Goal: Transaction & Acquisition: Purchase product/service

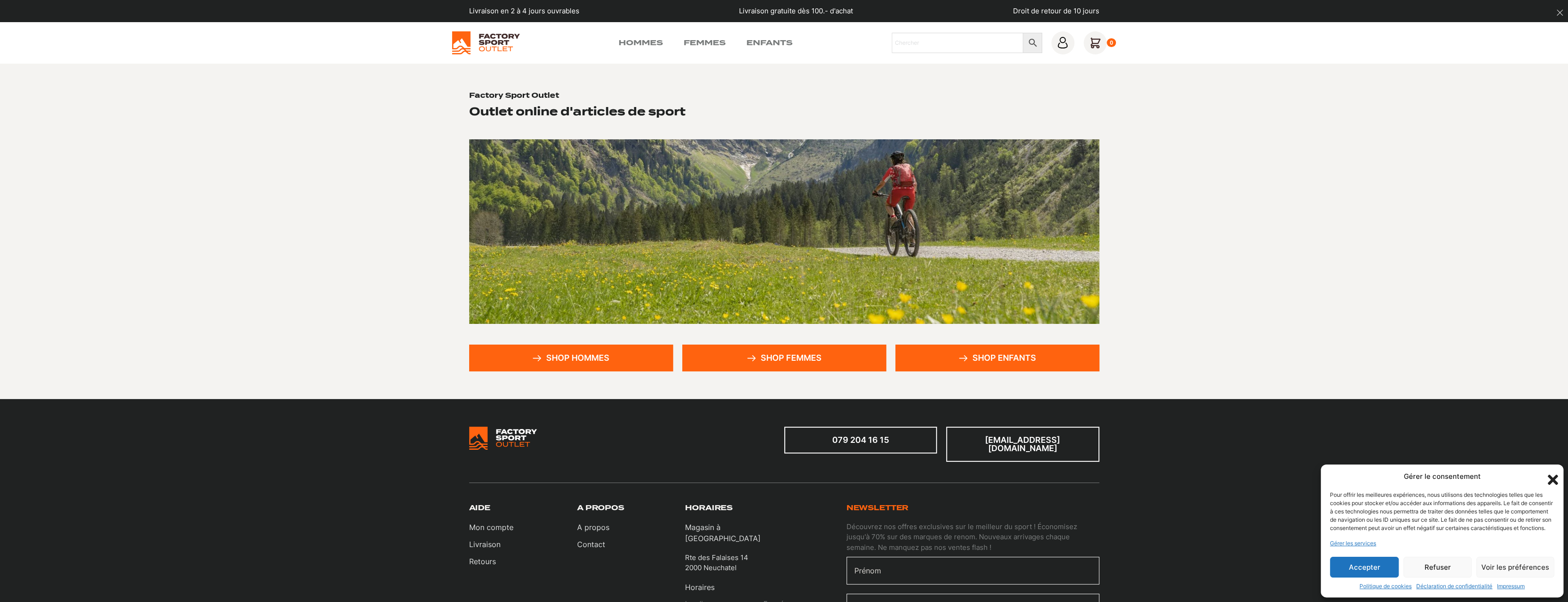
click at [622, 359] on link "Shop hommes" at bounding box center [571, 357] width 204 height 27
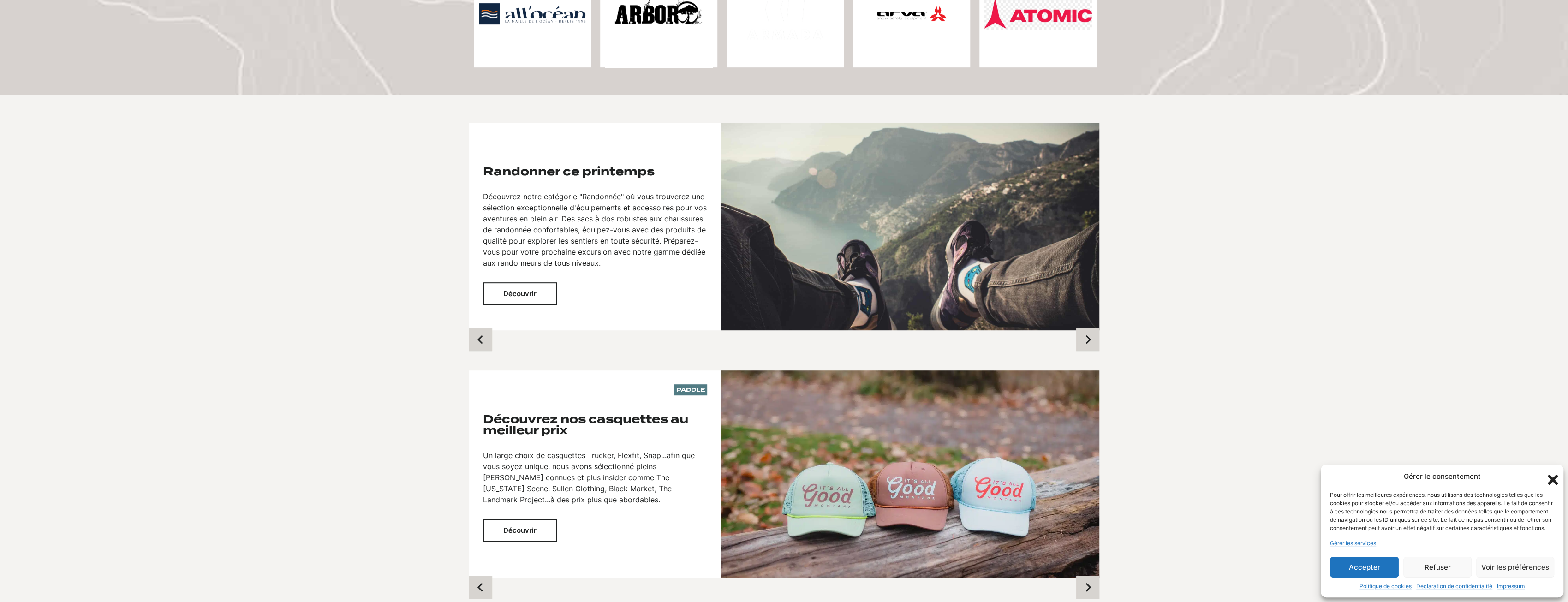
scroll to position [554, 0]
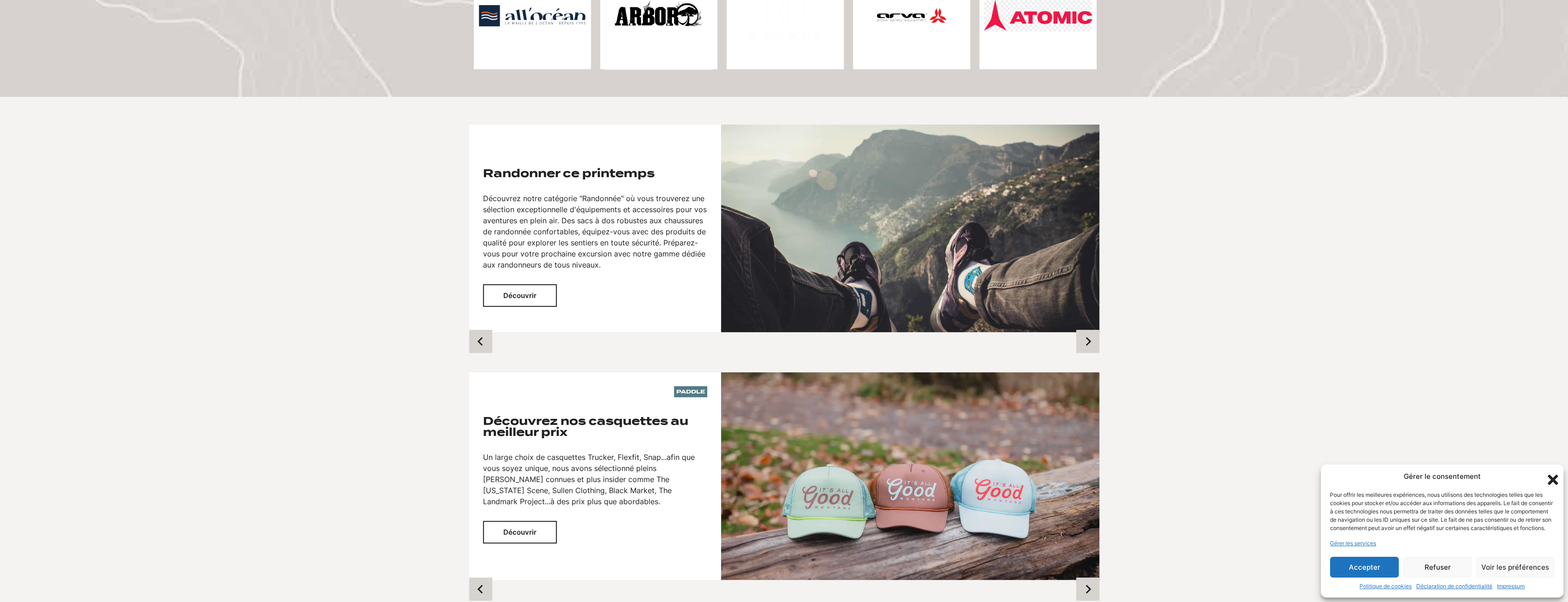
click at [539, 292] on button "Découvrir" at bounding box center [520, 295] width 74 height 22
click at [972, 241] on img at bounding box center [910, 228] width 379 height 208
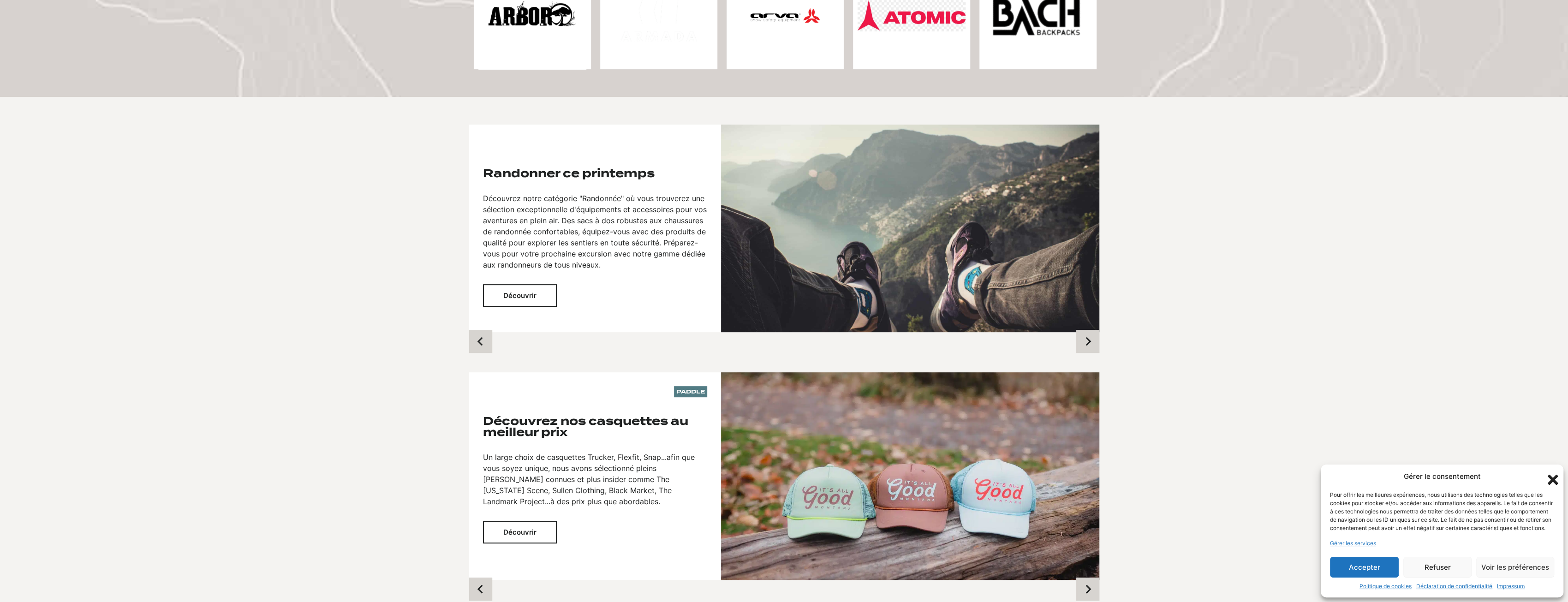
click at [541, 303] on button "Découvrir" at bounding box center [520, 295] width 74 height 22
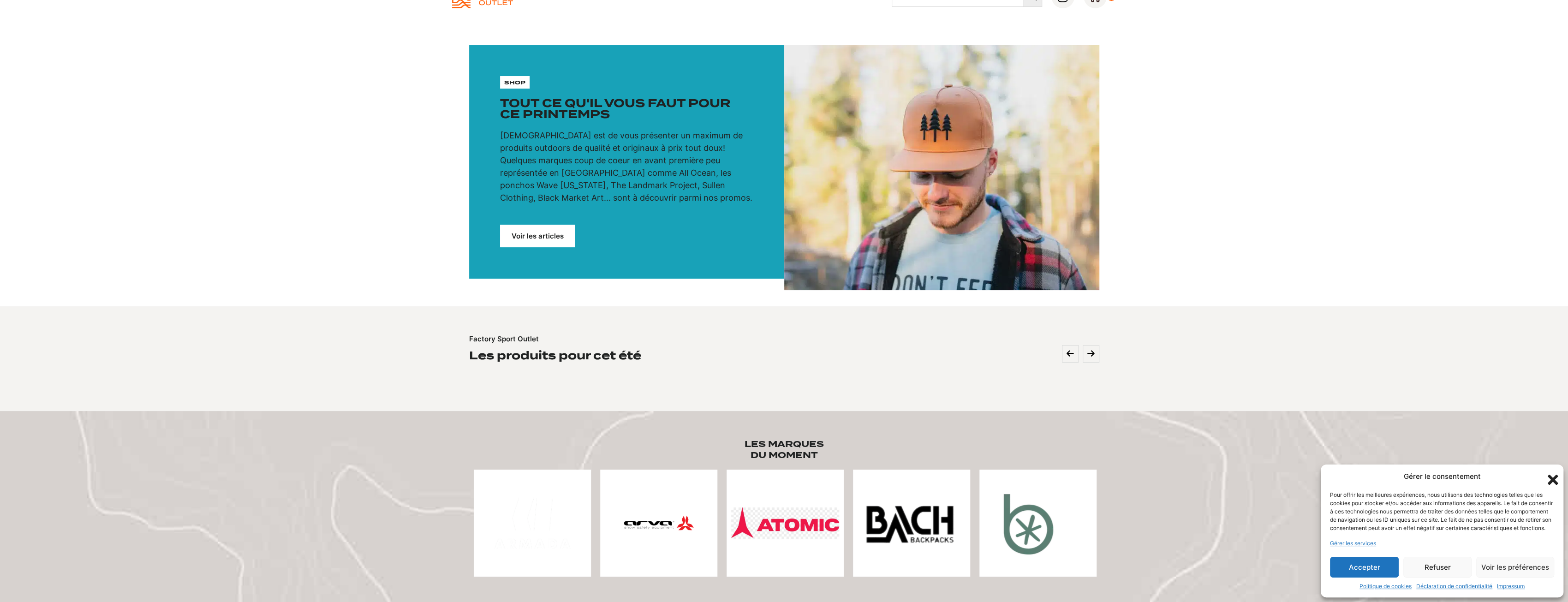
scroll to position [0, 0]
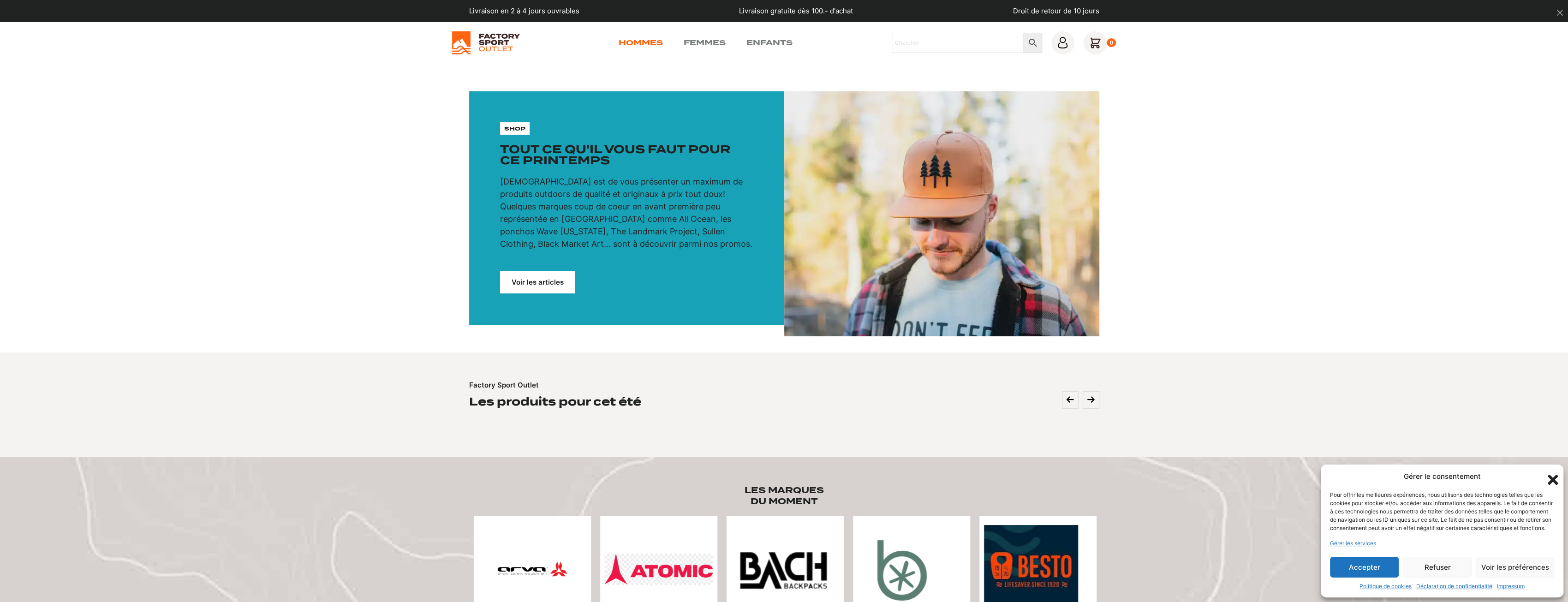
click at [657, 40] on link "Hommes" at bounding box center [640, 43] width 44 height 11
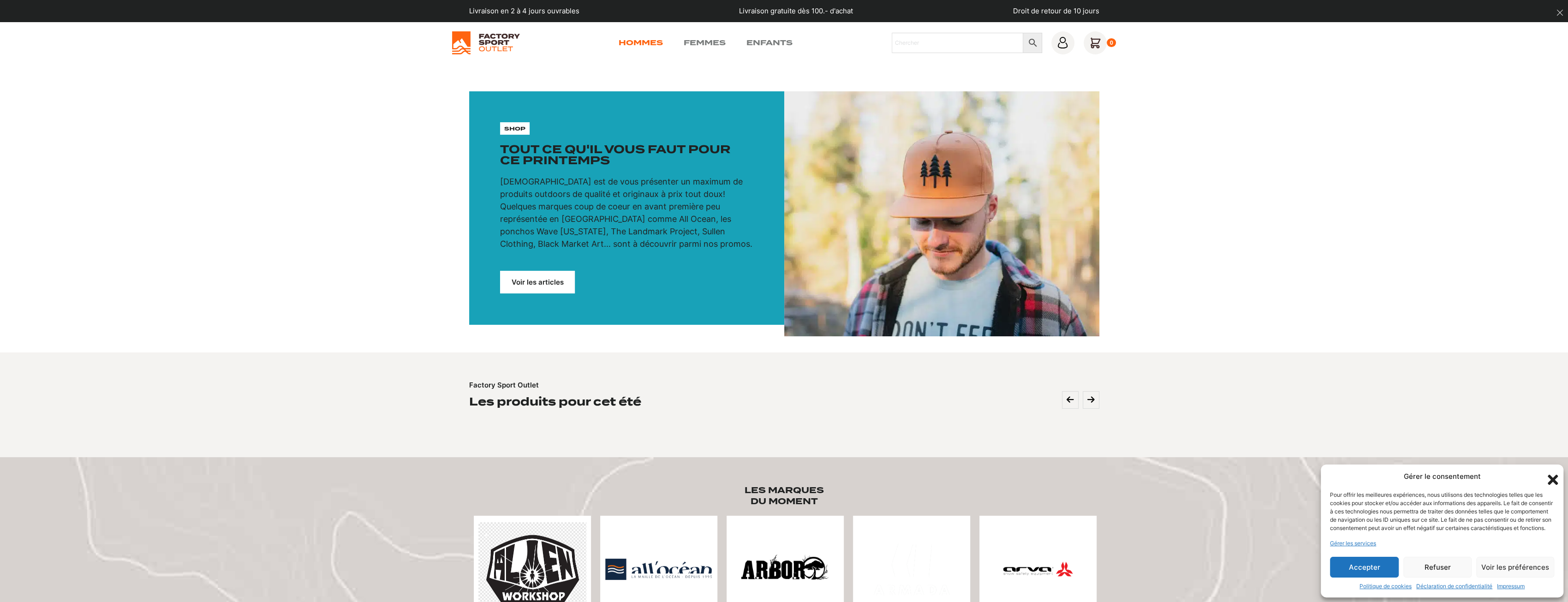
click at [643, 40] on link "Hommes" at bounding box center [640, 43] width 44 height 11
click at [530, 276] on link "Voir les articles" at bounding box center [537, 282] width 74 height 22
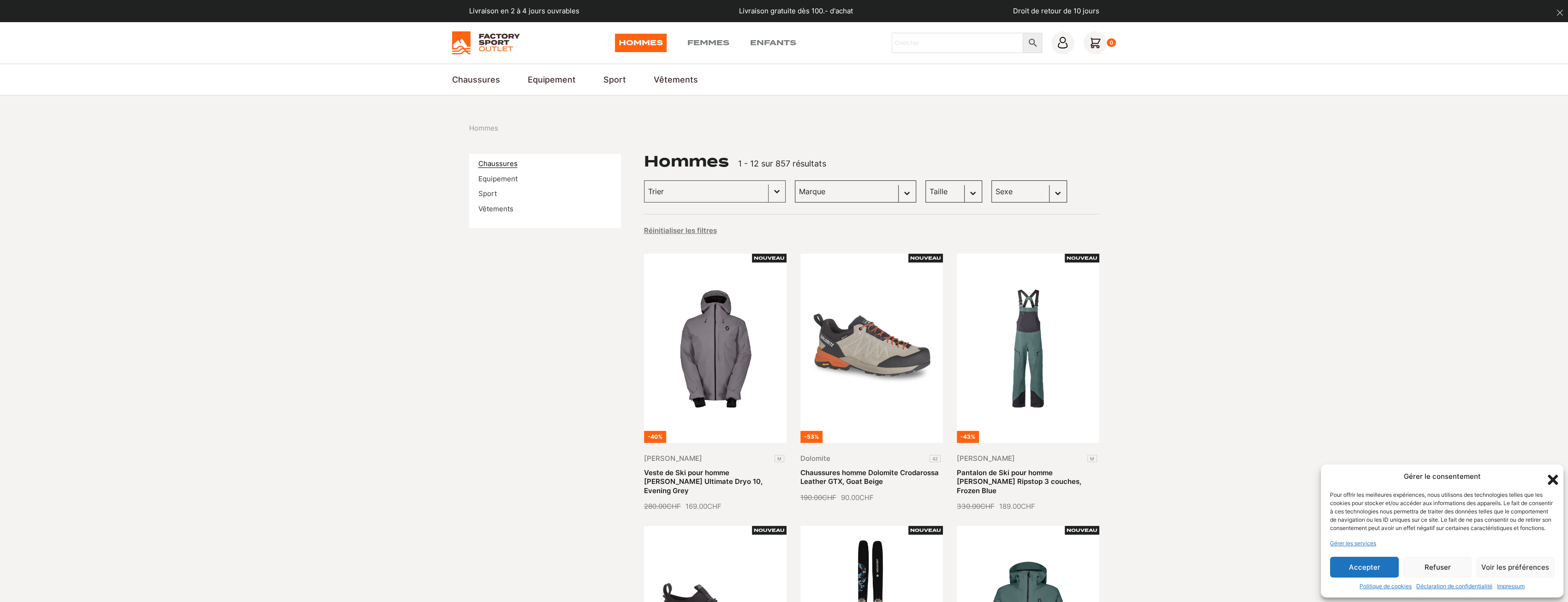
click at [500, 163] on link "Chaussures" at bounding box center [498, 164] width 39 height 9
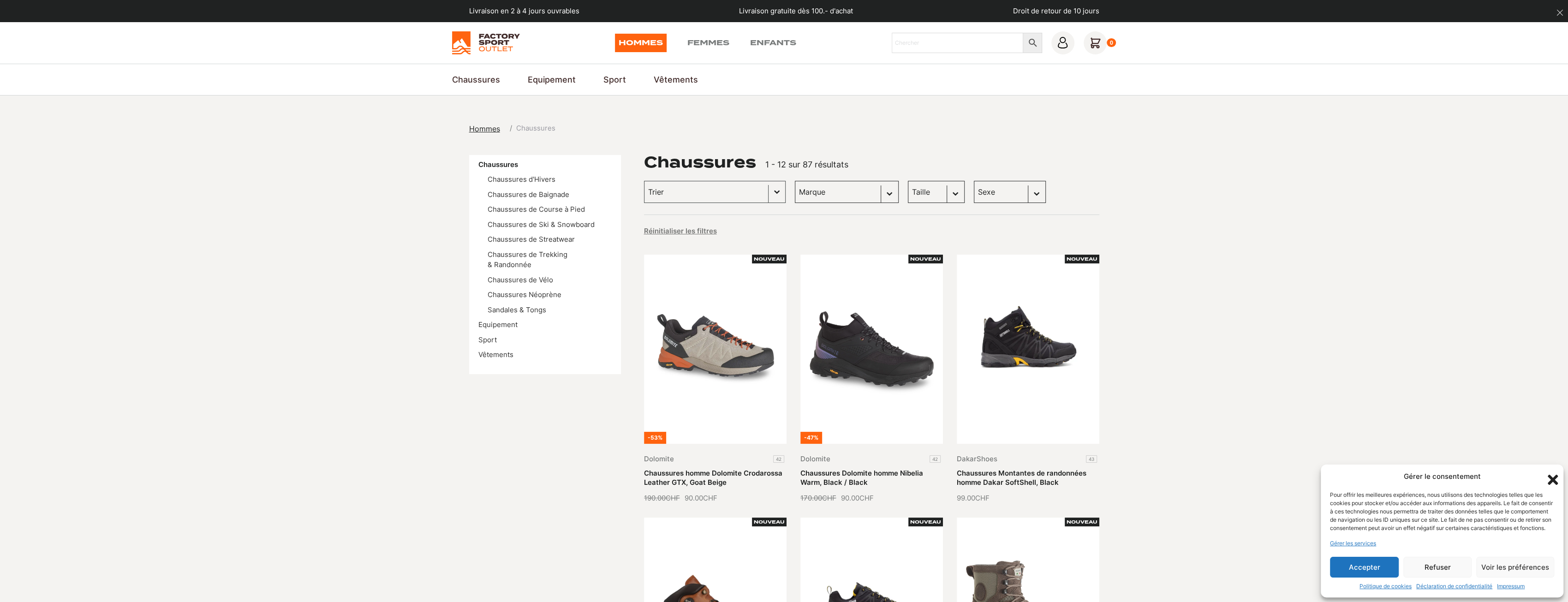
click at [913, 199] on select "Taille 45 (4) 40.5 (3) 42 (3) 43 (3) 41 (2) 42.5 (2) 43.5 (2) 44 (2) 45.5 (2) 4…" at bounding box center [936, 192] width 56 height 22
click at [908, 181] on select "Taille 45 (4) 40.5 (3) 42 (3) 43 (3) 41 (2) 42.5 (2) 43.5 (2) 44 (2) 45.5 (2) 4…" at bounding box center [936, 192] width 56 height 22
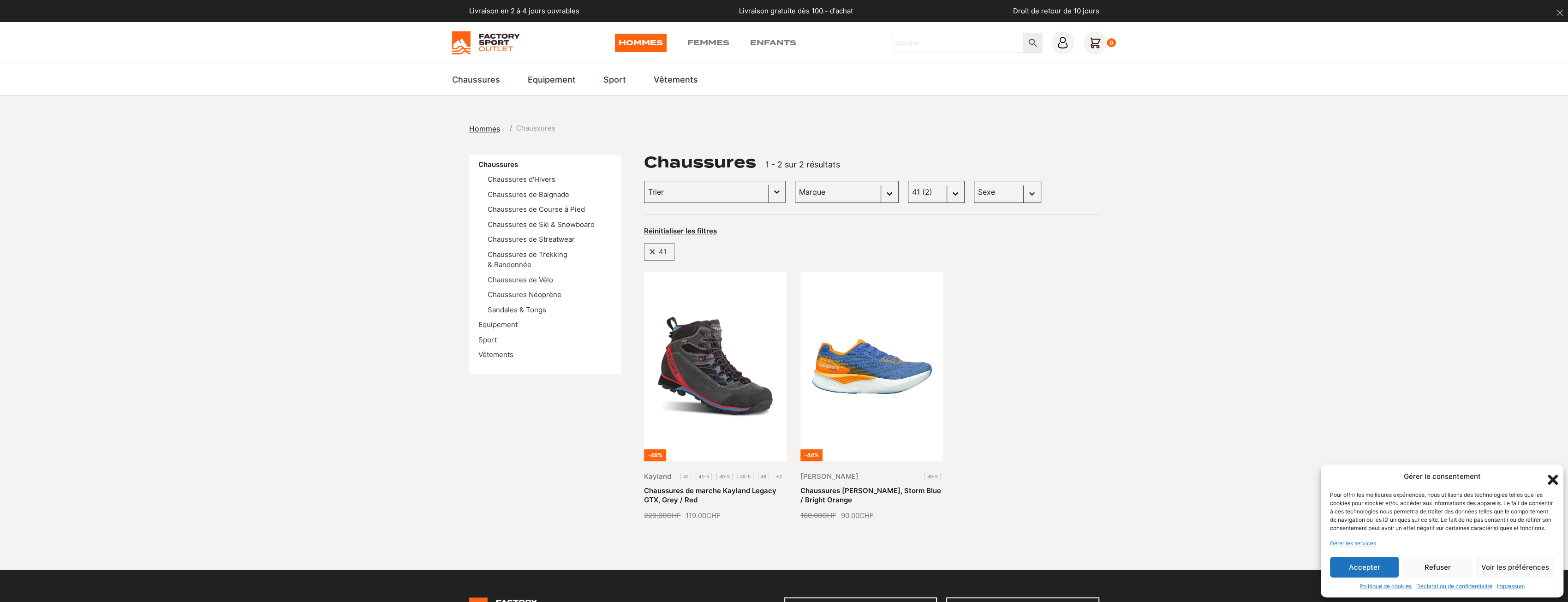
click at [926, 192] on select "Taille 45 (4) 40.5 (3) 42 (3) 43 (3) 41 (2) 42.5 (2) 43.5 (2) 44 (2) 45.5 (2) 4…" at bounding box center [936, 192] width 56 height 22
click at [908, 181] on select "Taille 45 (4) 40.5 (3) 42 (3) 43 (3) 41 (2) 42.5 (2) 43.5 (2) 44 (2) 45.5 (2) 4…" at bounding box center [936, 192] width 56 height 22
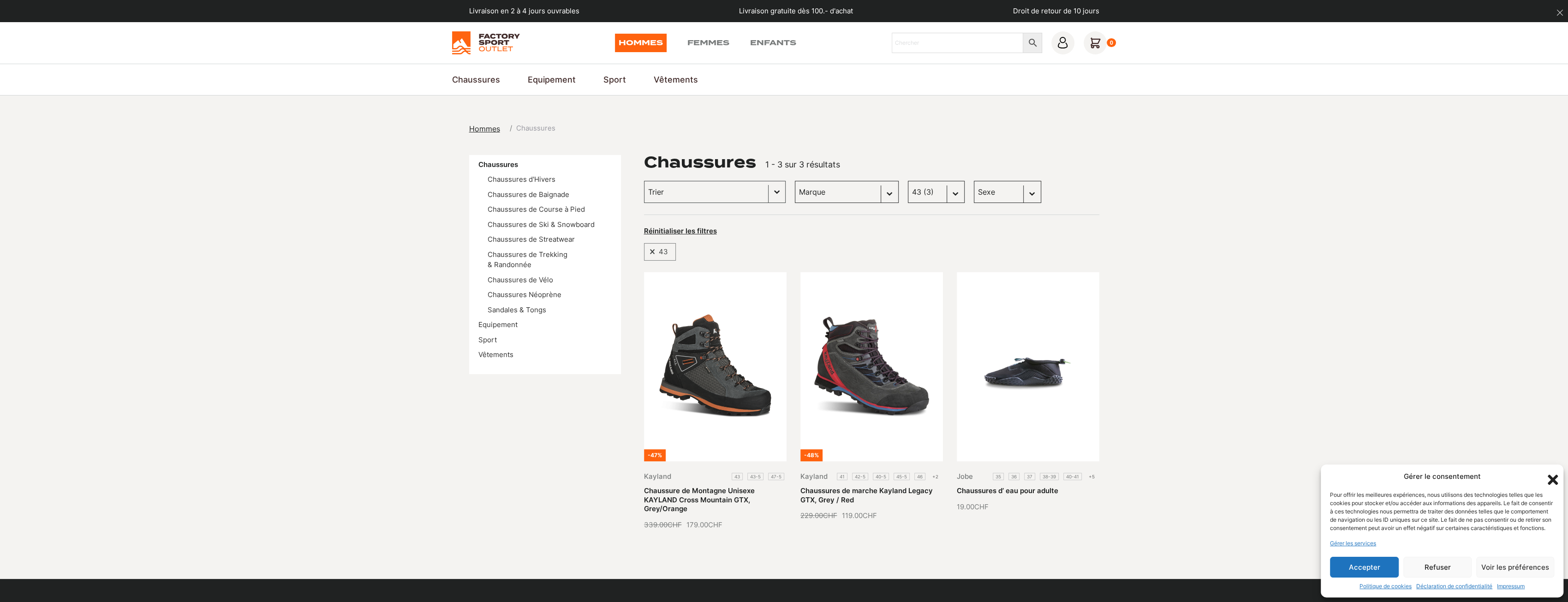
click at [925, 198] on select "Taille 45 (4) 40.5 (3) 42 (3) 43 (3) 41 (2) 42.5 (2) 43.5 (2) 44 (2) 45.5 (2) 4…" at bounding box center [936, 192] width 56 height 22
select select "42"
click at [908, 181] on select "Taille 45 (4) 40.5 (3) 42 (3) 43 (3) 41 (2) 42.5 (2) 43.5 (2) 44 (2) 45.5 (2) 4…" at bounding box center [936, 192] width 56 height 22
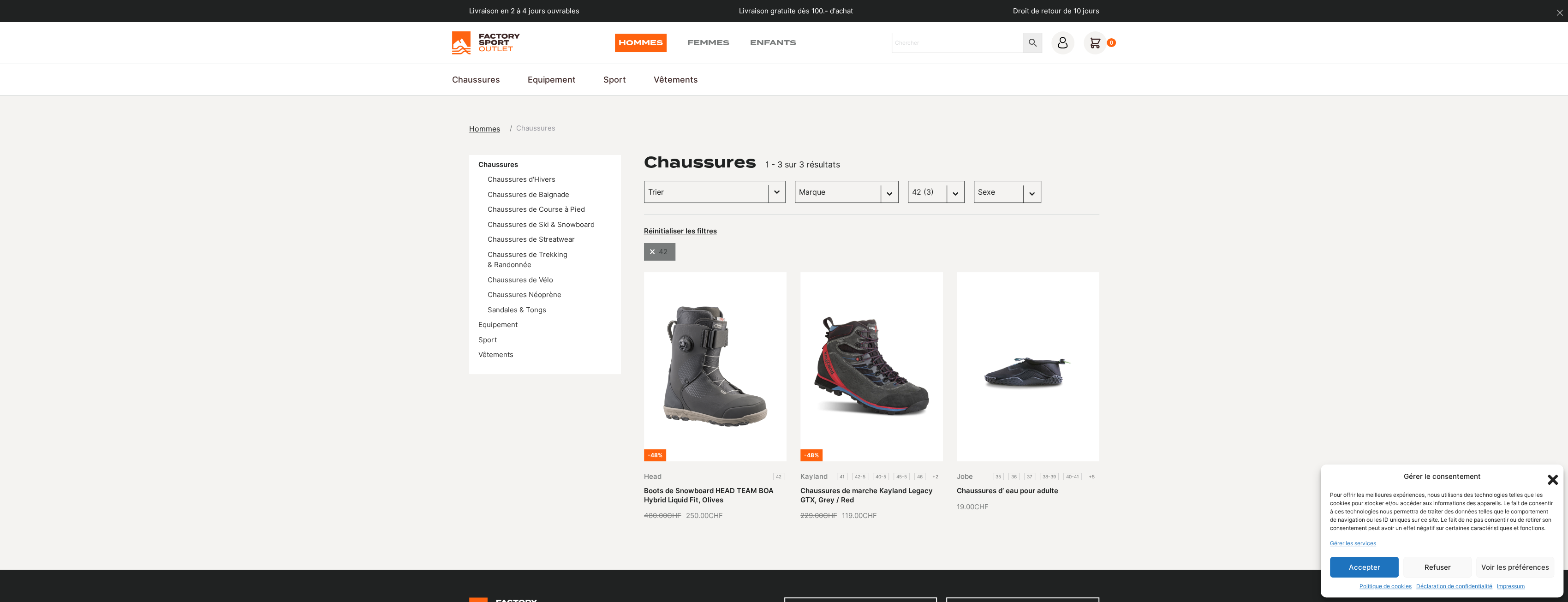
click at [653, 251] on span at bounding box center [652, 252] width 7 height 6
select select
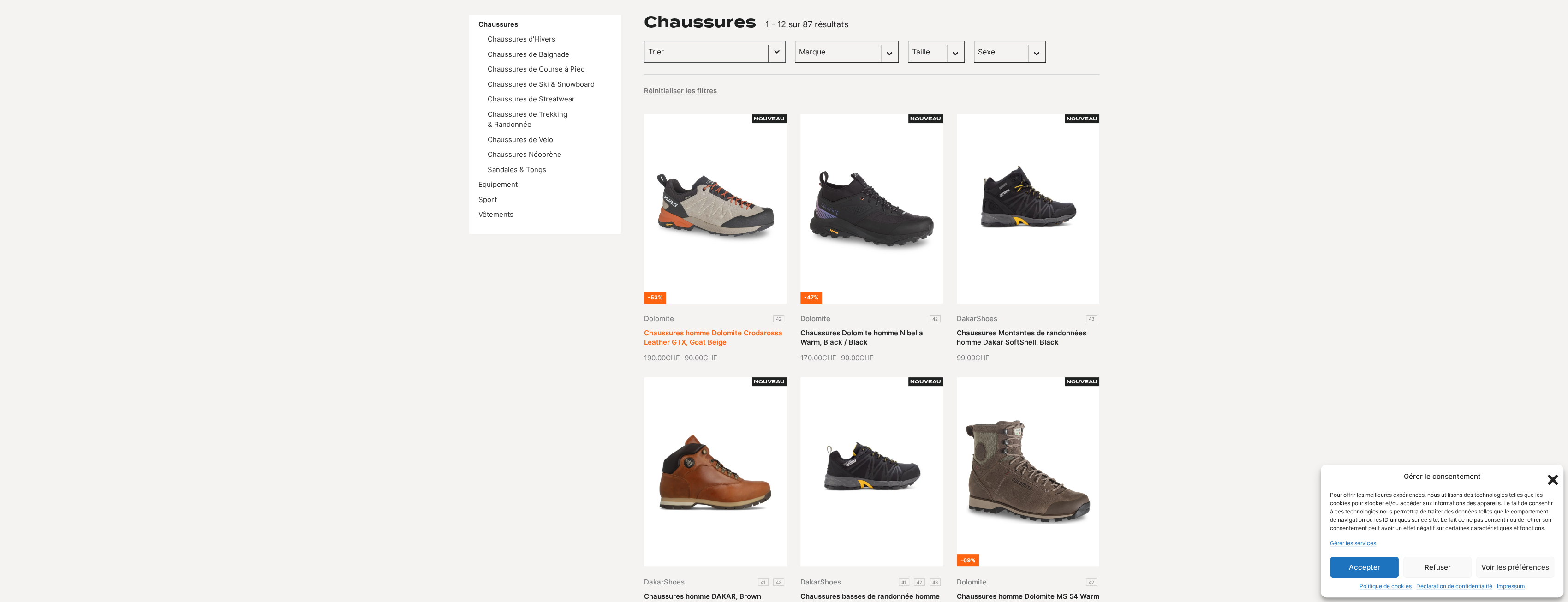
scroll to position [92, 0]
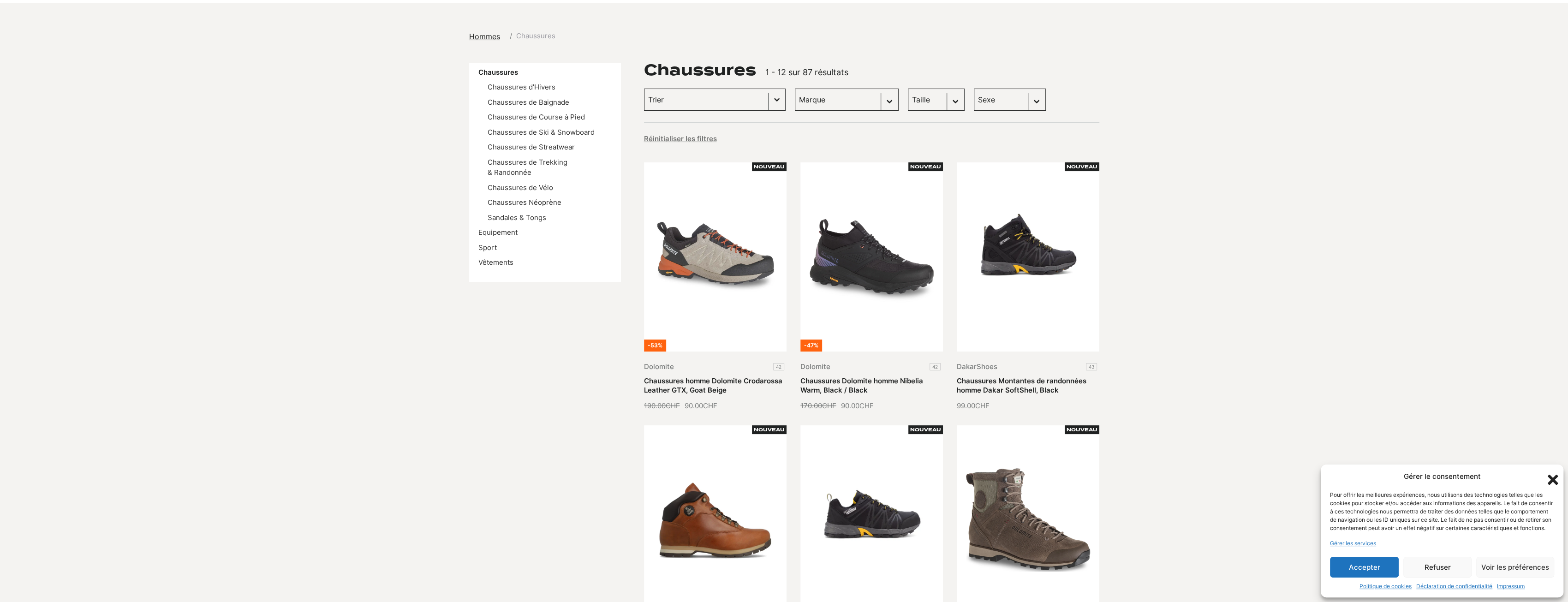
click at [768, 104] on span at bounding box center [768, 101] width 1 height 17
click at [991, 100] on select "Sexe Hommes (84) Femmes (19)" at bounding box center [1010, 100] width 72 height 22
select select "hommes"
click at [974, 89] on select "Sexe Hommes (84) Femmes (19)" at bounding box center [1010, 100] width 72 height 22
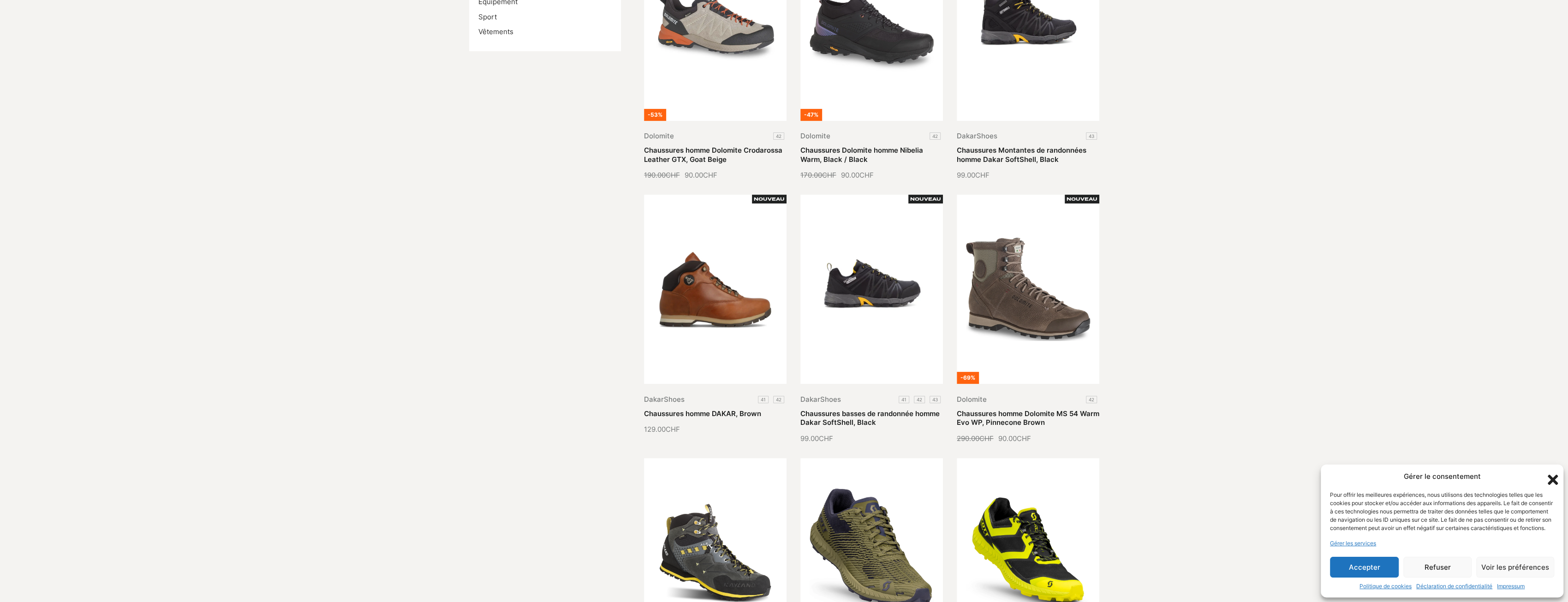
select select "hommes"
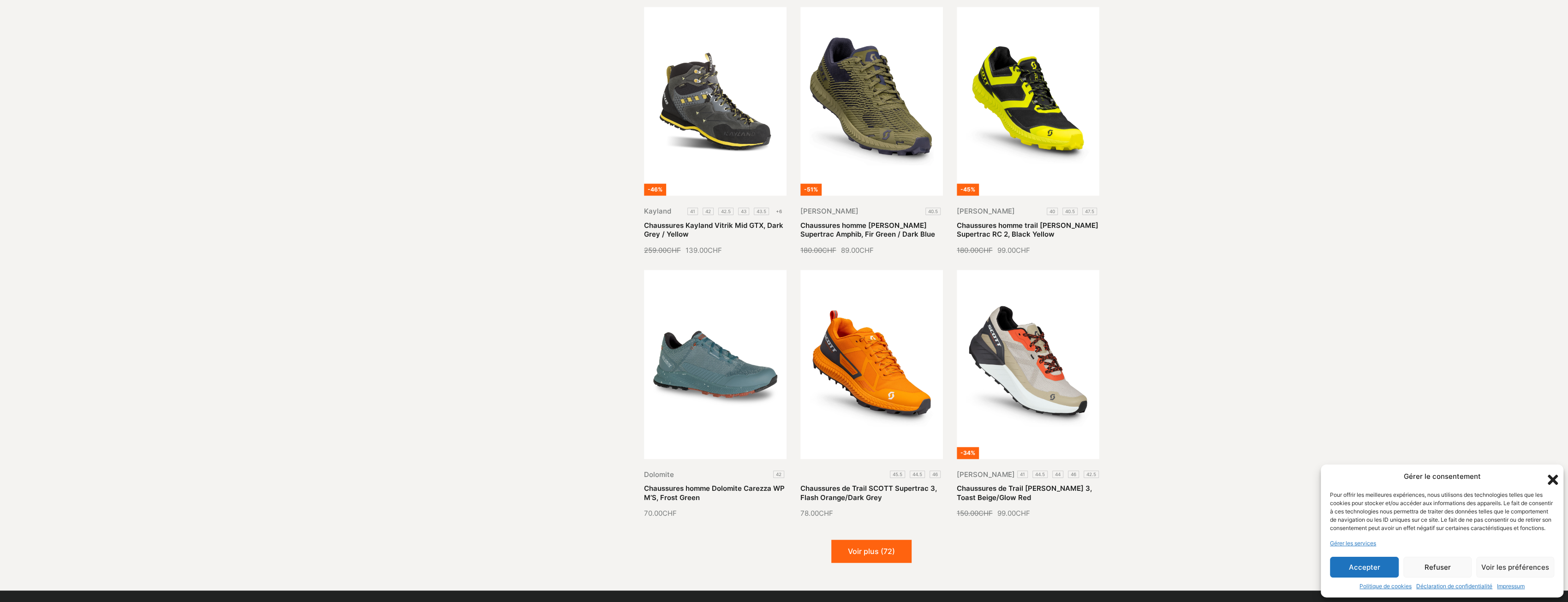
scroll to position [923, 0]
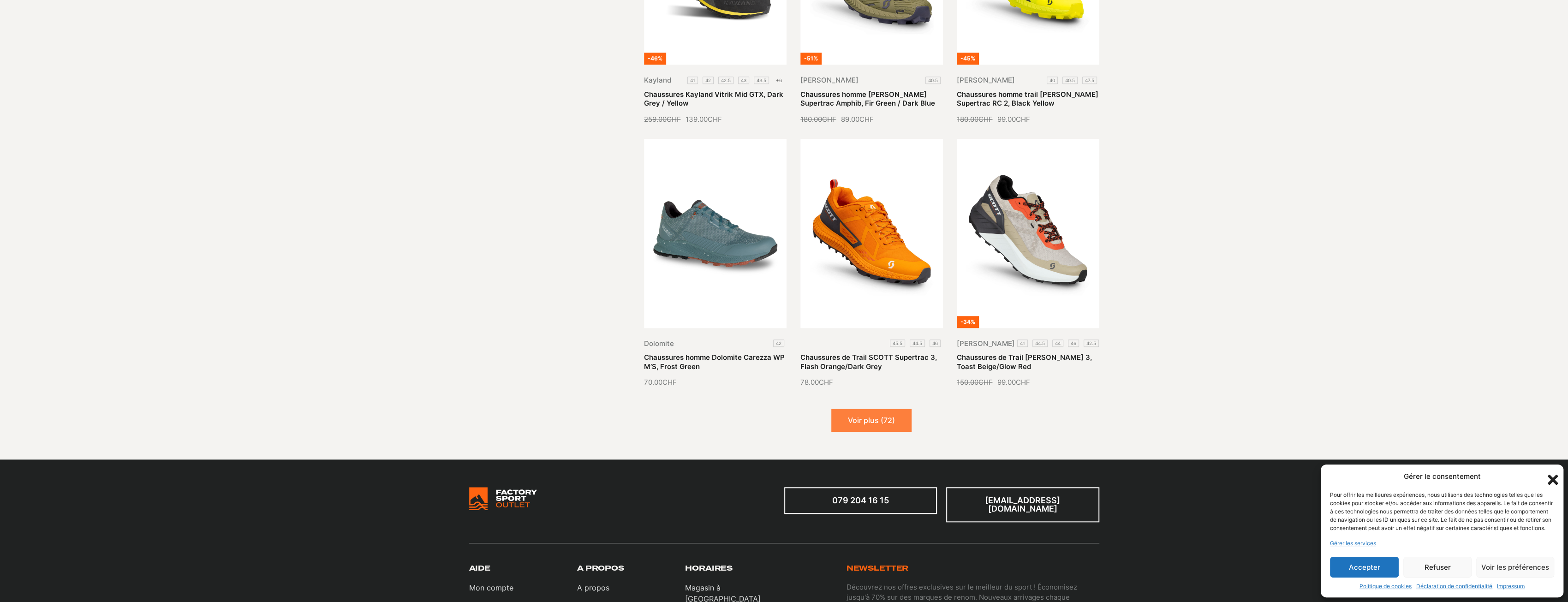
click at [875, 428] on button "Voir plus (72)" at bounding box center [871, 420] width 80 height 23
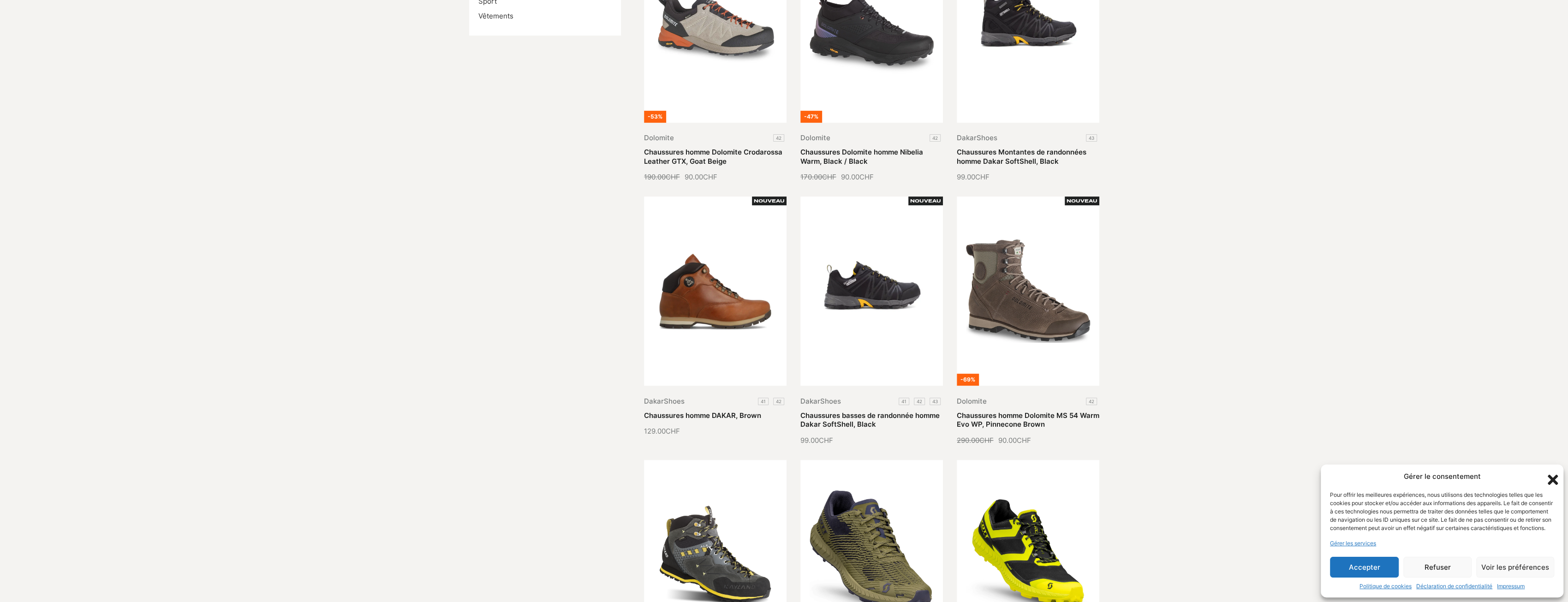
scroll to position [231, 0]
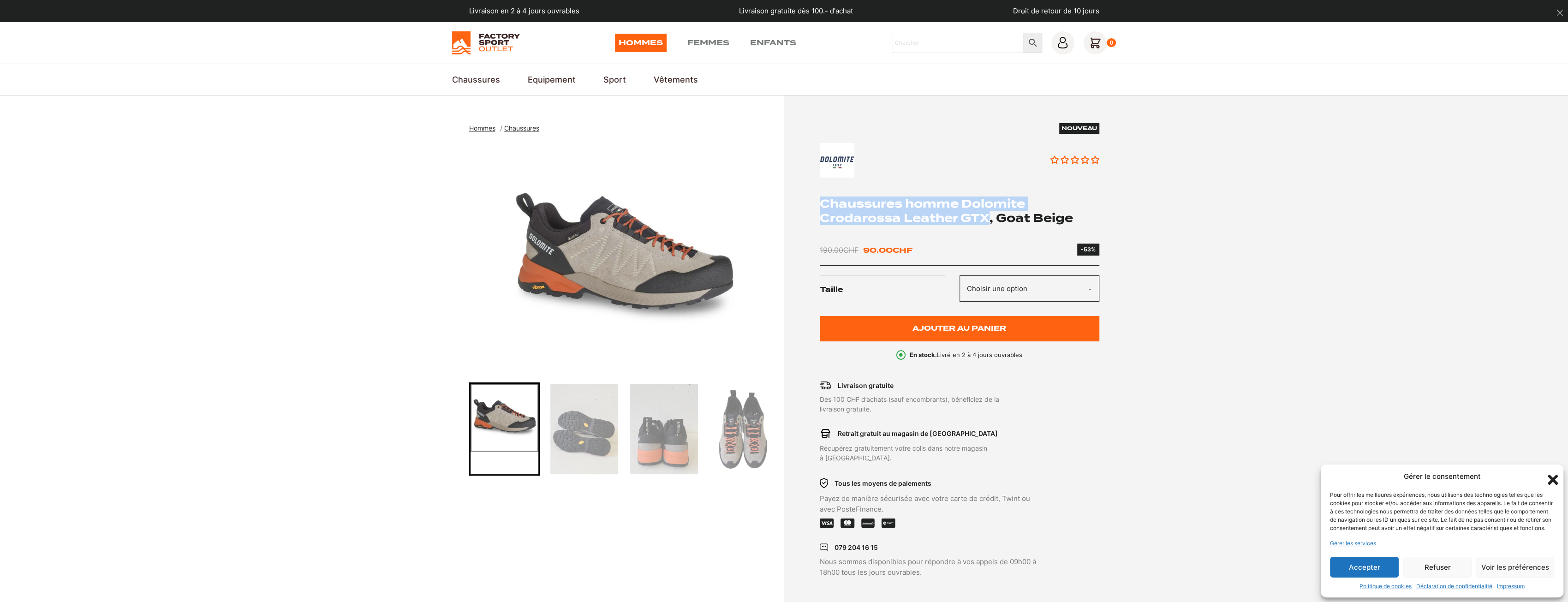
drag, startPoint x: 988, startPoint y: 220, endPoint x: 807, endPoint y: 199, distance: 182.2
click at [807, 199] on div "Nouveau Aucun avis Chaussures homme Dolomite Crodarossa Leather GTX, Goat Beige…" at bounding box center [944, 351] width 310 height 455
copy h1 "Chaussures homme Dolomite Crodarossa Leather GTX"
click at [1147, 194] on section "Hommes Chaussures Chaussures homme Dolomite Crodarossa Leather GTX, Goat Beige …" at bounding box center [784, 351] width 1568 height 510
